Goal: Check status: Check status

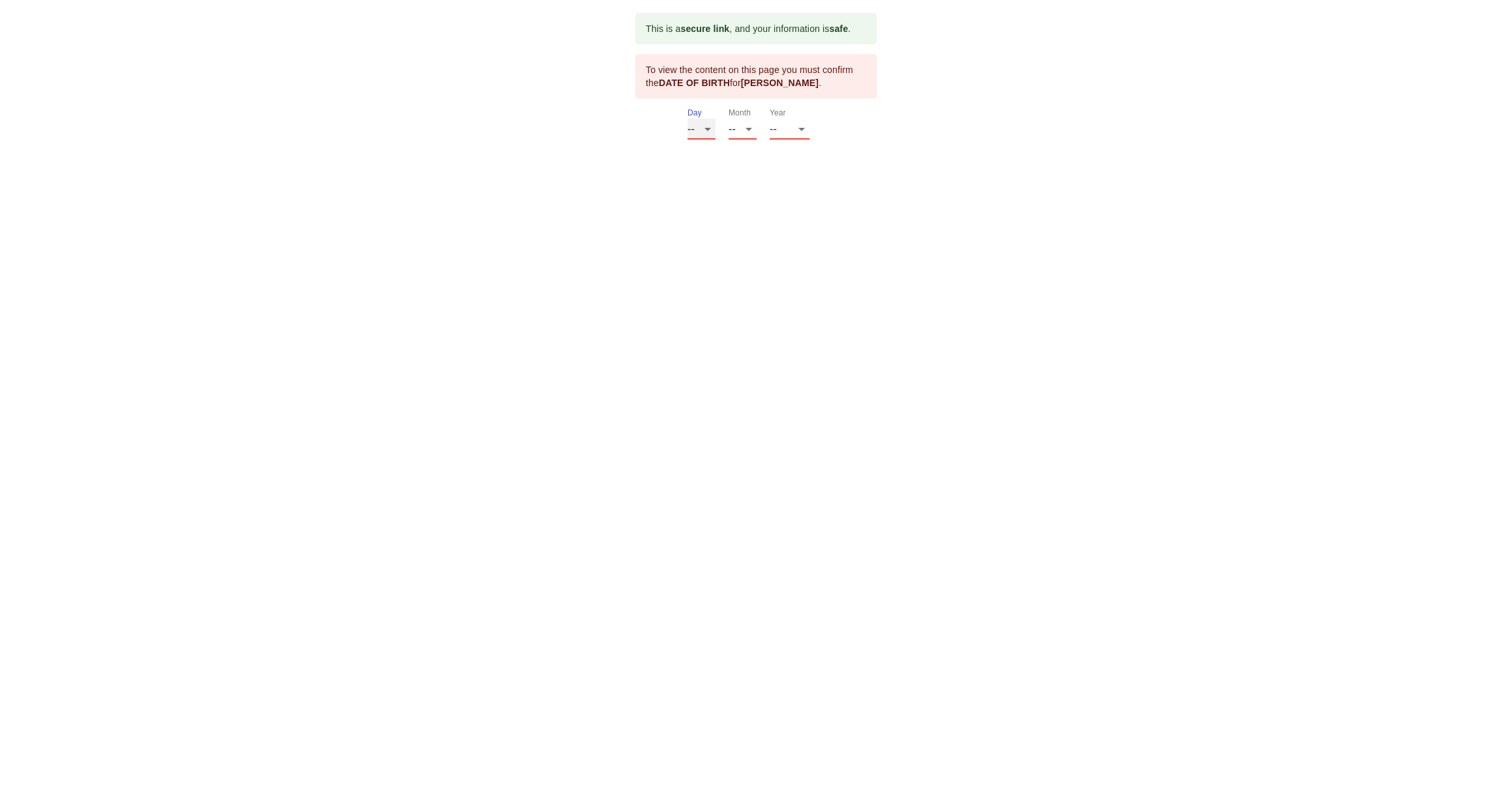
click at [710, 132] on select "-- 01 02 03 04 05 06 07 08 09 10 11 12 13 14 15 16 17 18 19 20 21 22 23 24 25 2…" at bounding box center [702, 129] width 28 height 21
select select "07"
click at [688, 119] on select "-- 01 02 03 04 05 06 07 08 09 10 11 12 13 14 15 16 17 18 19 20 21 22 23 24 25 2…" at bounding box center [702, 129] width 28 height 21
click at [751, 132] on select "-- 01 02 03 04 05 06 07 08 09 10 11 12" at bounding box center [743, 129] width 28 height 21
select select "12"
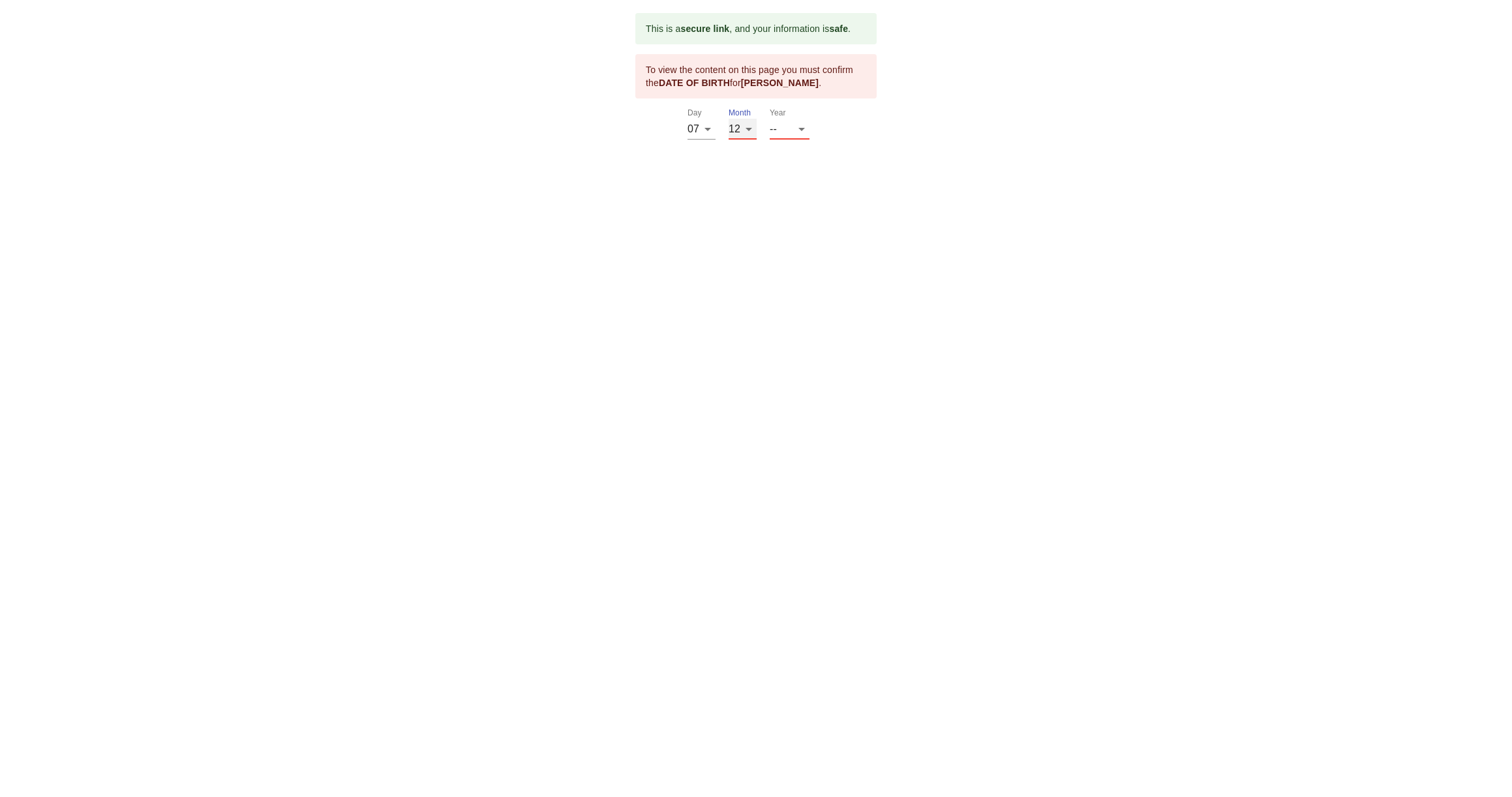
click at [729, 119] on select "-- 01 02 03 04 05 06 07 08 09 10 11 12" at bounding box center [743, 129] width 28 height 21
click at [802, 129] on select "-- 2025 2024 2023 2022 2021 2020 2019 2018 2017 2016 2015 2014 2013 2012 2011 2…" at bounding box center [790, 129] width 39 height 21
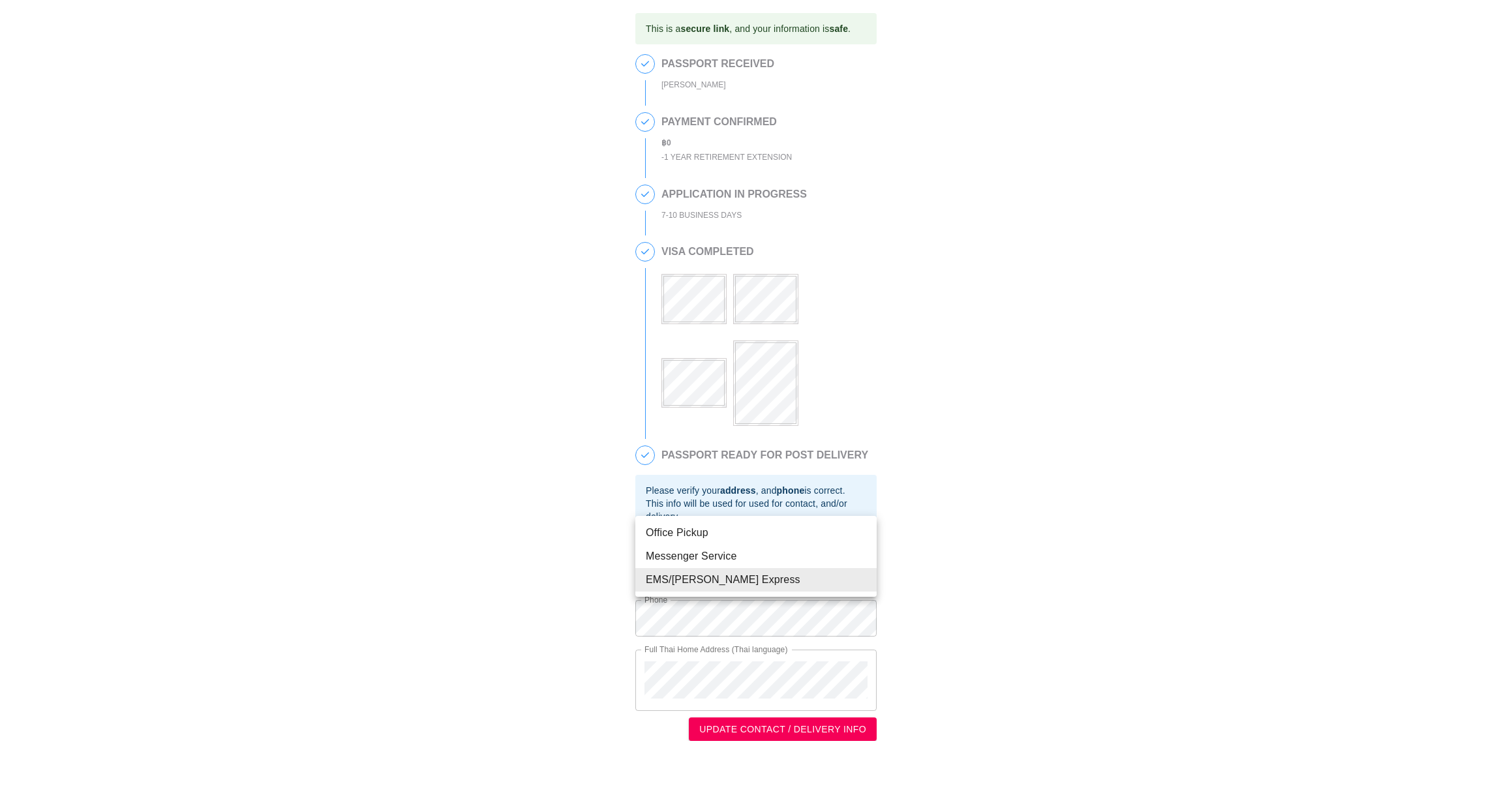
click at [852, 583] on body "This is a secure link , and your information is safe . 1 PASSPORT RECEIVED [PER…" at bounding box center [756, 376] width 1512 height 754
click at [852, 583] on li "EMS/[PERSON_NAME] Express" at bounding box center [756, 579] width 242 height 23
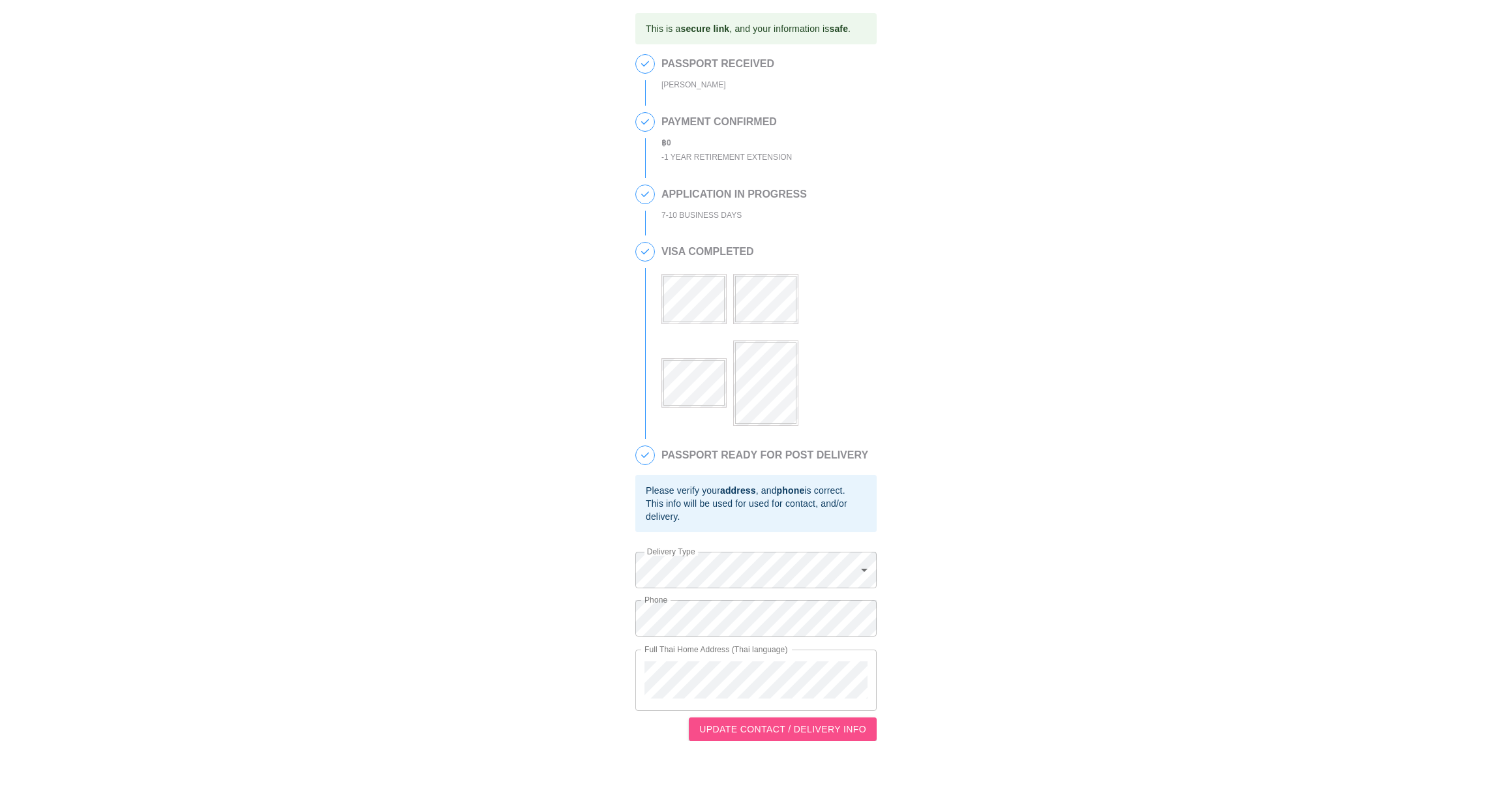
click at [786, 737] on span "UPDATE CONTACT / DELIVERY INFO" at bounding box center [782, 729] width 167 height 16
click at [1106, 204] on div "This is a secure link , and your information is safe . 1 PASSPORT RECEIVED [PER…" at bounding box center [756, 376] width 1486 height 728
drag, startPoint x: 706, startPoint y: 160, endPoint x: 763, endPoint y: 159, distance: 57.0
click at [763, 159] on div "- 1 Year Retirement Extension" at bounding box center [726, 157] width 130 height 15
click at [925, 197] on div "This is a secure link , and your information is safe . 1 PASSPORT RECEIVED [PER…" at bounding box center [756, 376] width 1486 height 728
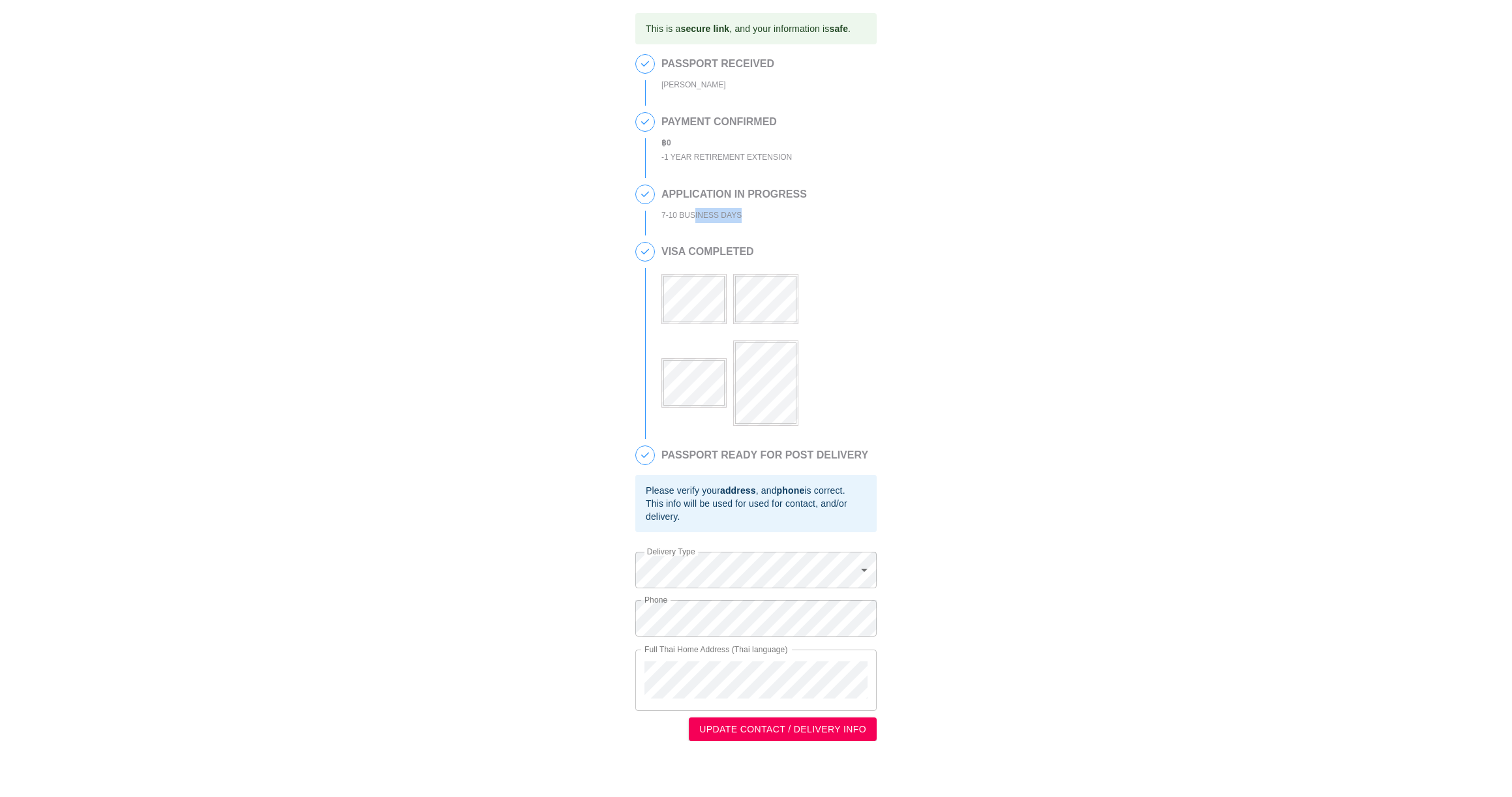
drag, startPoint x: 703, startPoint y: 218, endPoint x: 737, endPoint y: 218, distance: 34.0
click at [737, 218] on div "7-10 BUSINESS DAYS" at bounding box center [734, 215] width 145 height 15
click at [802, 220] on div "APPLICATION IN PROGRESS 7-10 BUSINESS DAYS" at bounding box center [737, 203] width 152 height 38
